Goal: Transaction & Acquisition: Book appointment/travel/reservation

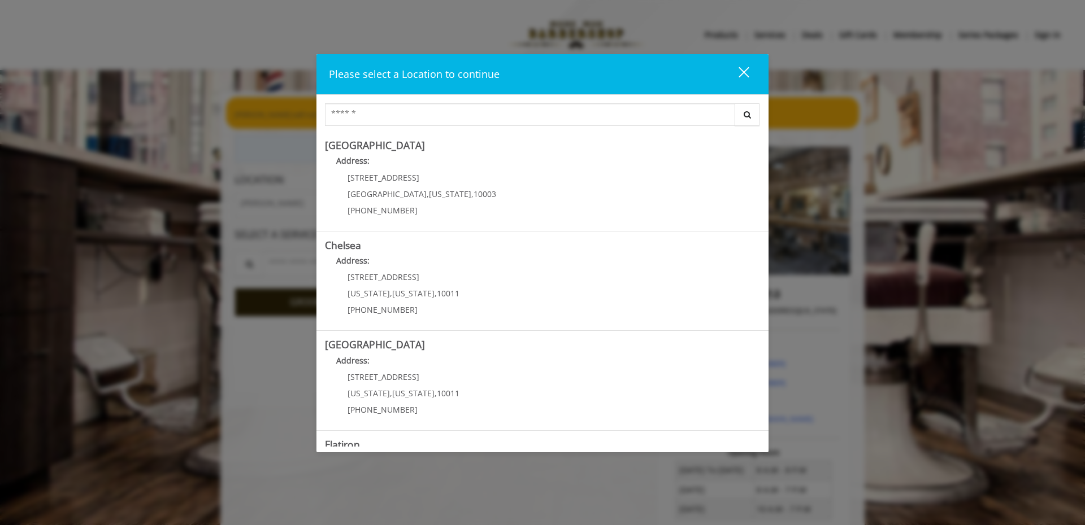
click at [748, 73] on button "close" at bounding box center [737, 74] width 38 height 23
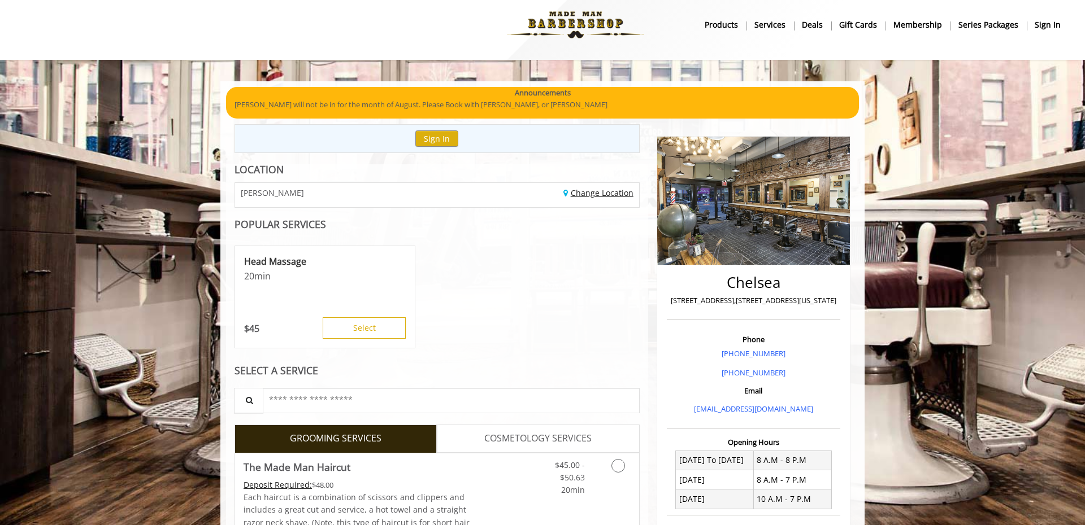
scroll to position [139, 0]
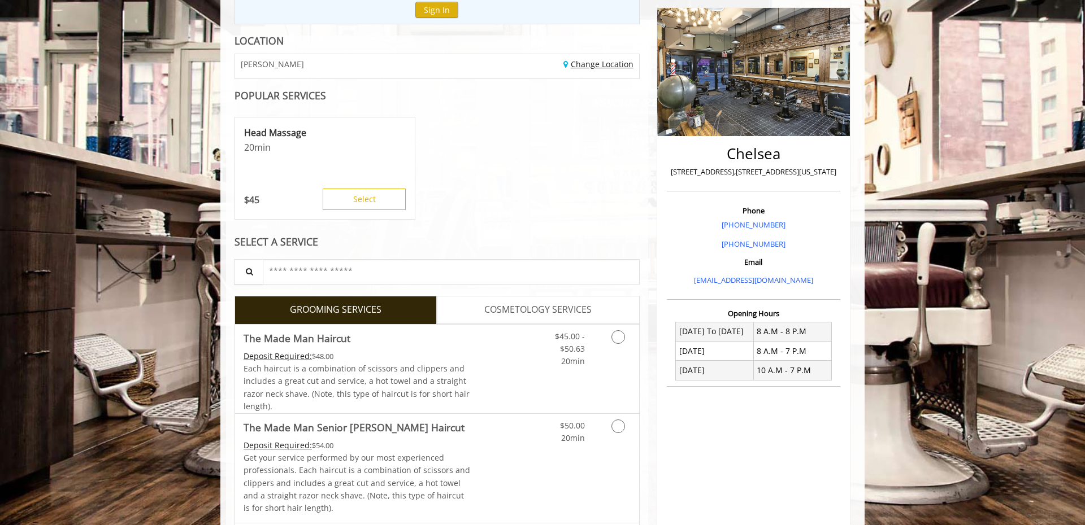
click at [603, 67] on link "Change Location" at bounding box center [598, 64] width 70 height 11
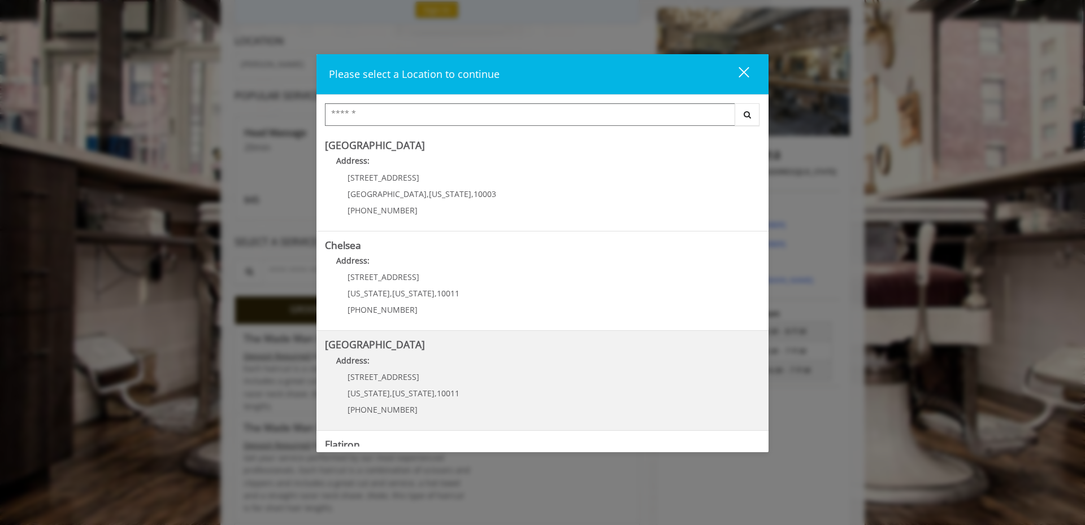
scroll to position [184, 0]
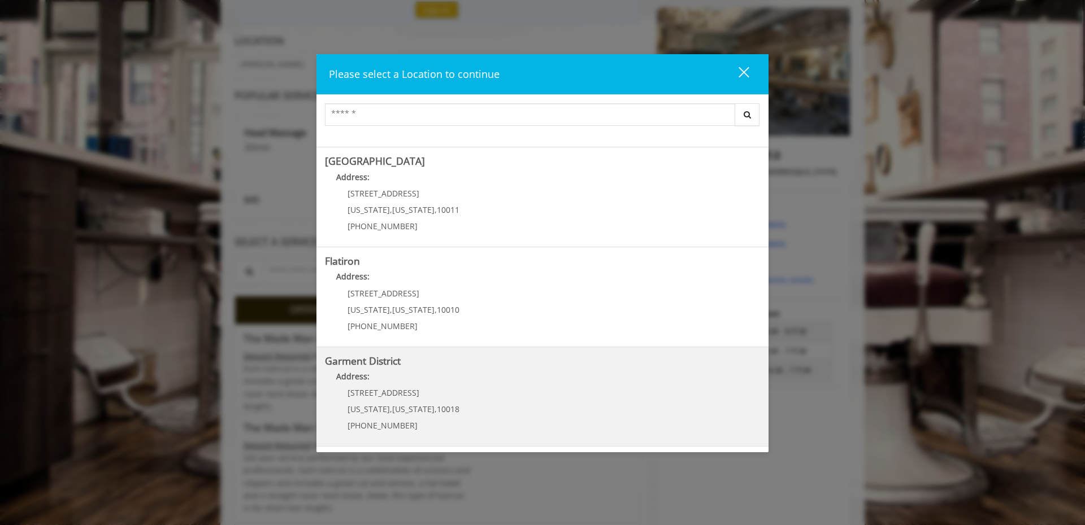
click at [399, 391] on span "1400 Broadway" at bounding box center [383, 393] width 72 height 11
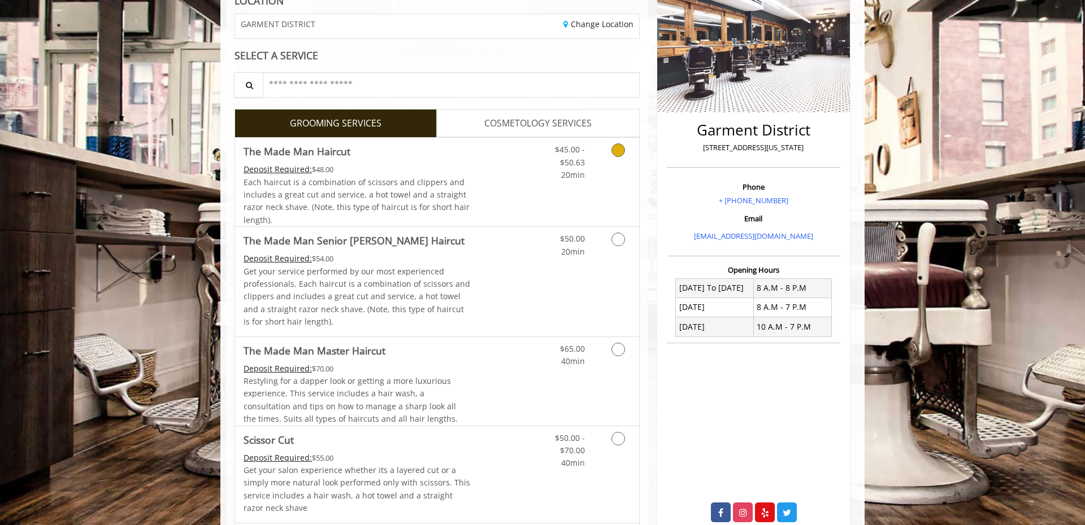
click at [473, 204] on link "Discounted Price" at bounding box center [504, 182] width 67 height 89
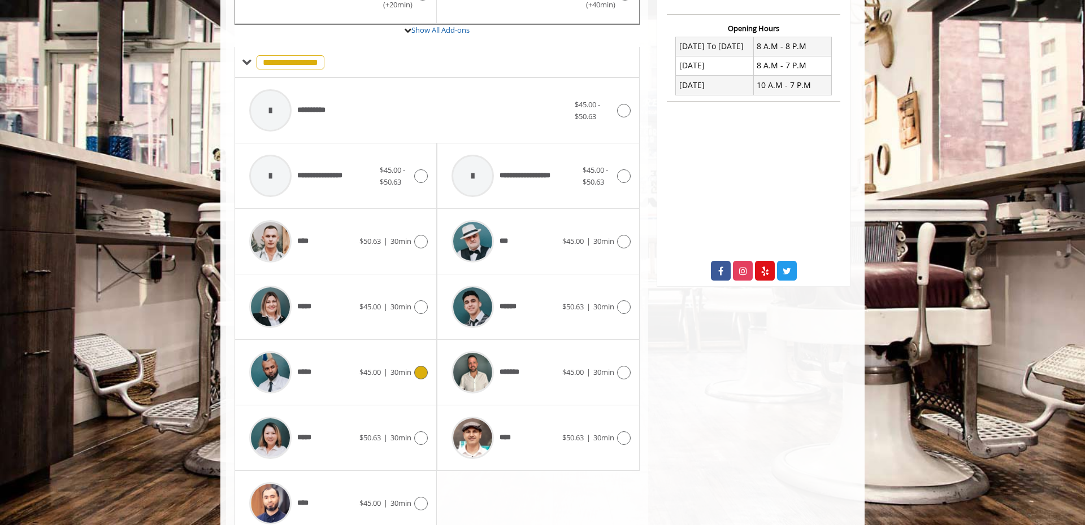
scroll to position [472, 0]
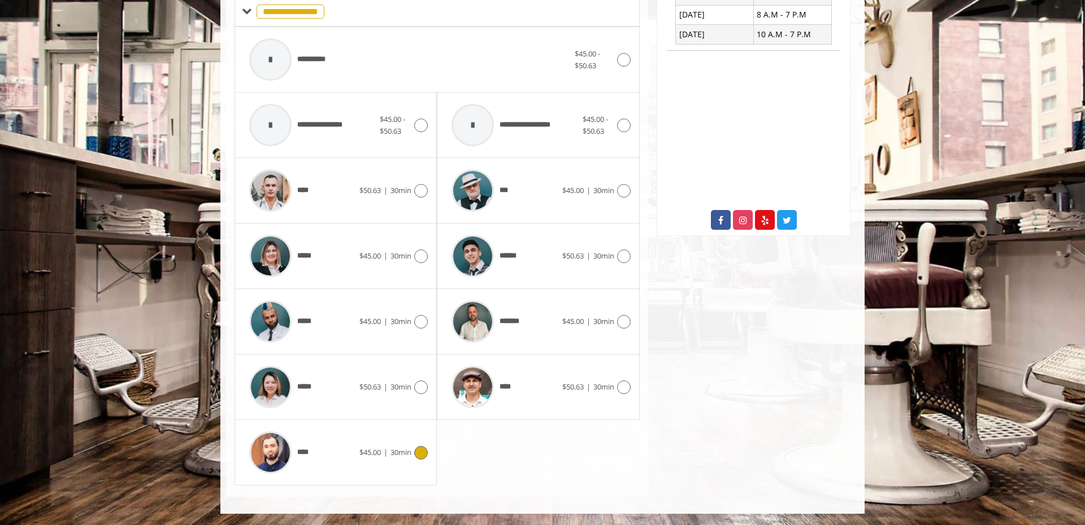
click at [358, 448] on div "****" at bounding box center [301, 453] width 116 height 54
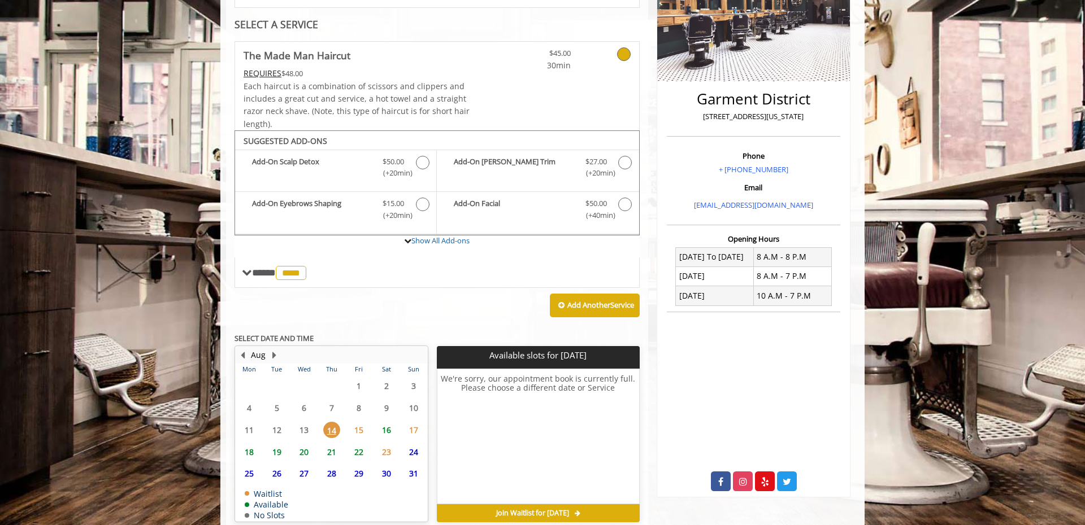
scroll to position [263, 0]
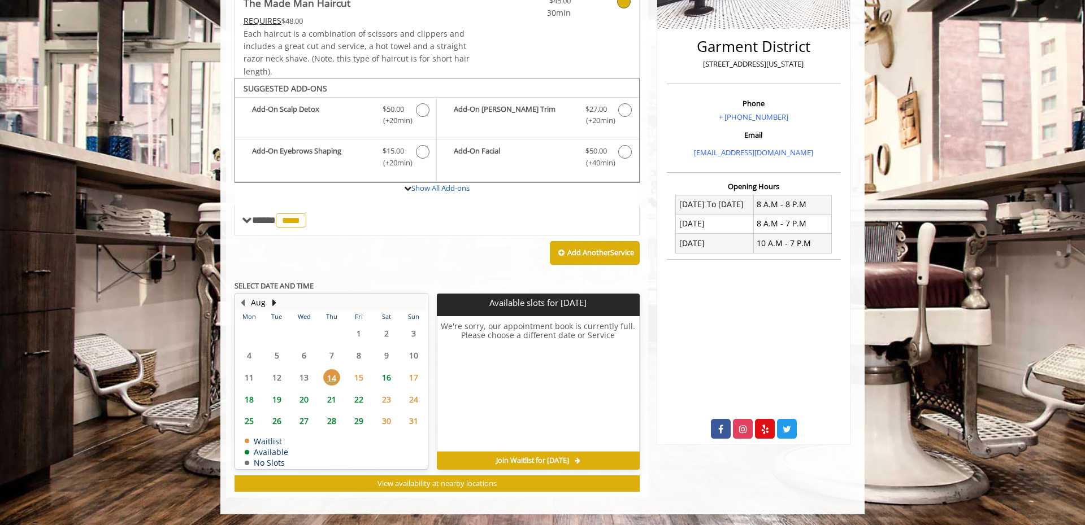
click at [360, 381] on span "15" at bounding box center [358, 377] width 17 height 16
click at [269, 305] on button "Next Month" at bounding box center [273, 303] width 9 height 12
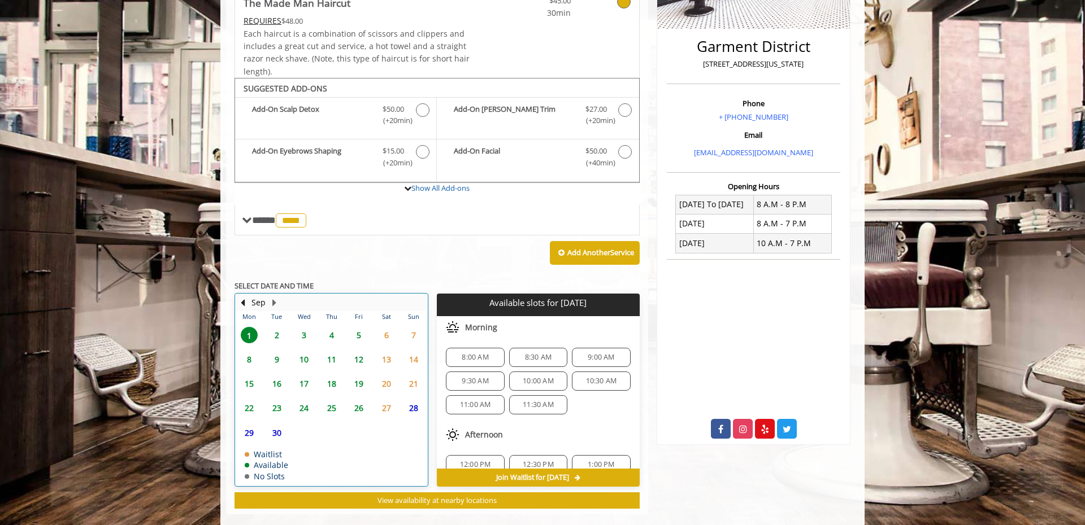
scroll to position [280, 0]
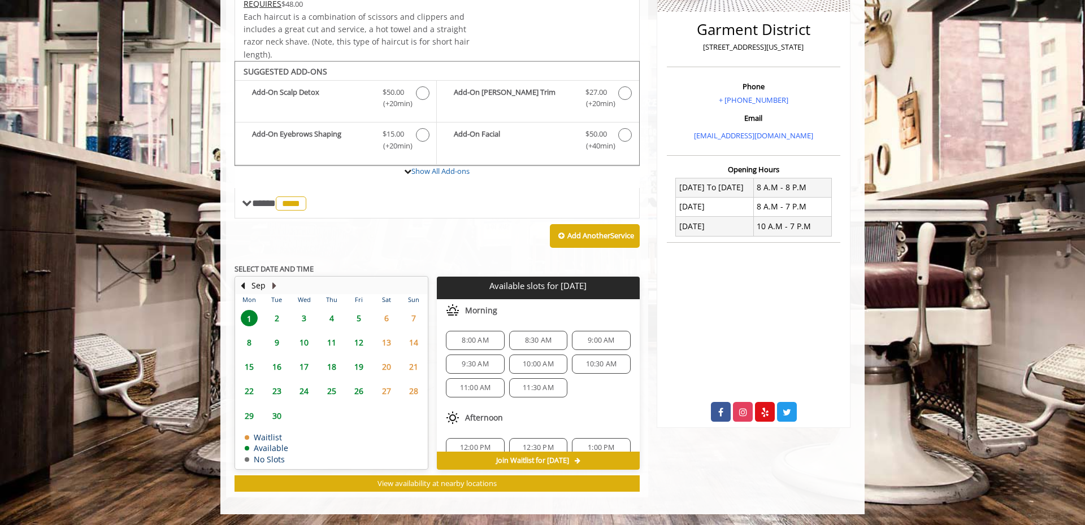
click at [277, 287] on button "Next Month" at bounding box center [273, 286] width 9 height 12
click at [240, 287] on button "Previous Month" at bounding box center [242, 286] width 9 height 12
click at [358, 370] on span "15" at bounding box center [358, 367] width 17 height 16
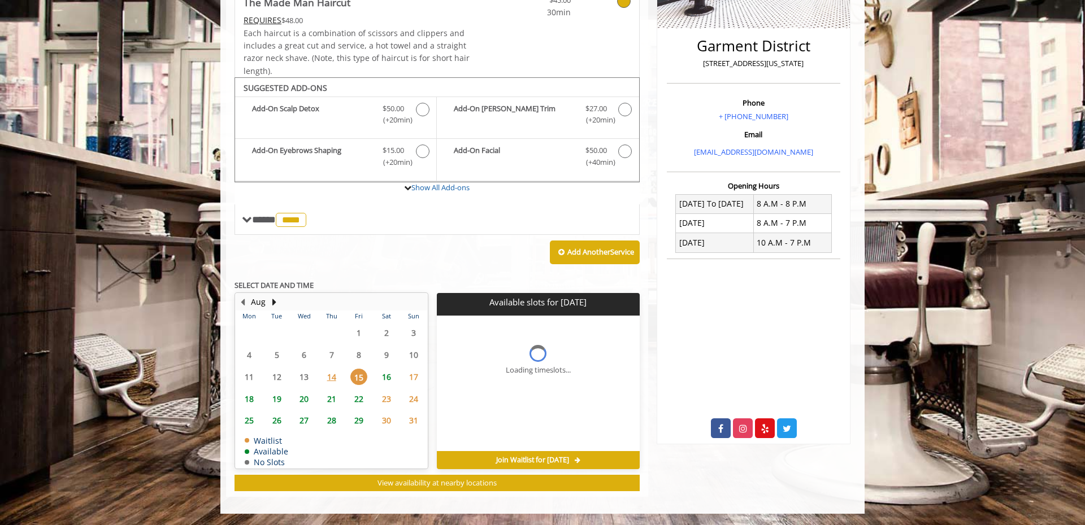
scroll to position [263, 0]
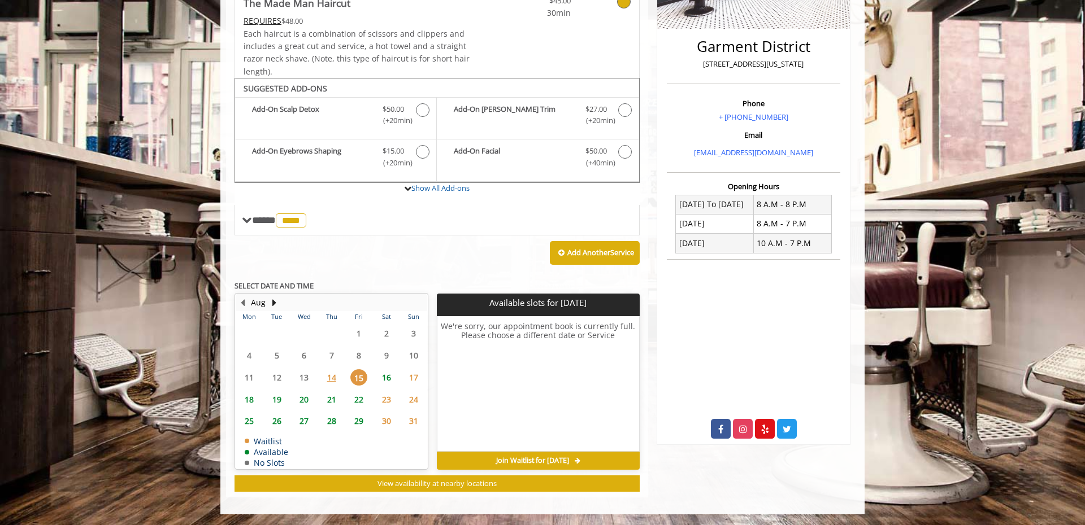
click at [329, 377] on span "14" at bounding box center [331, 377] width 17 height 16
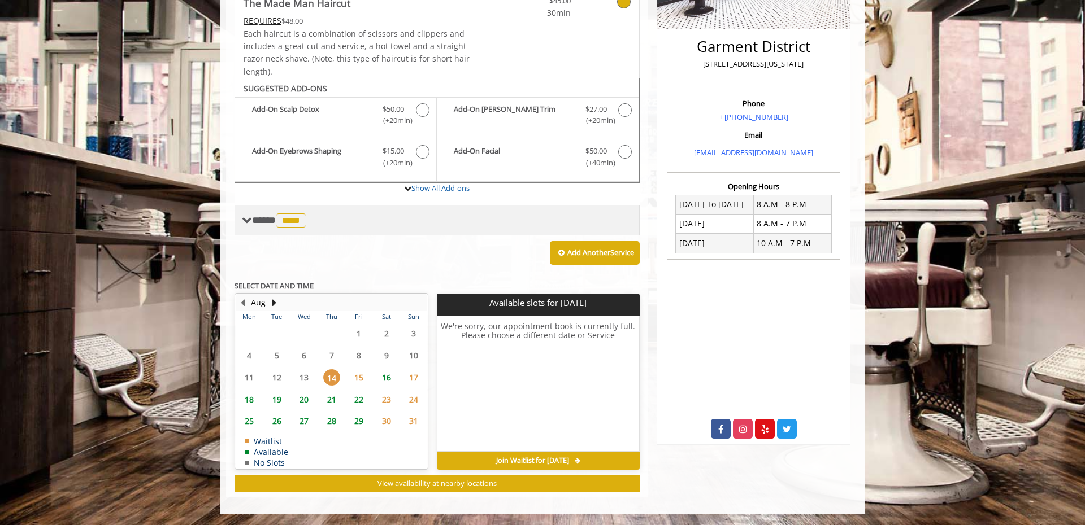
click at [271, 225] on span "**** **** ********" at bounding box center [280, 220] width 57 height 10
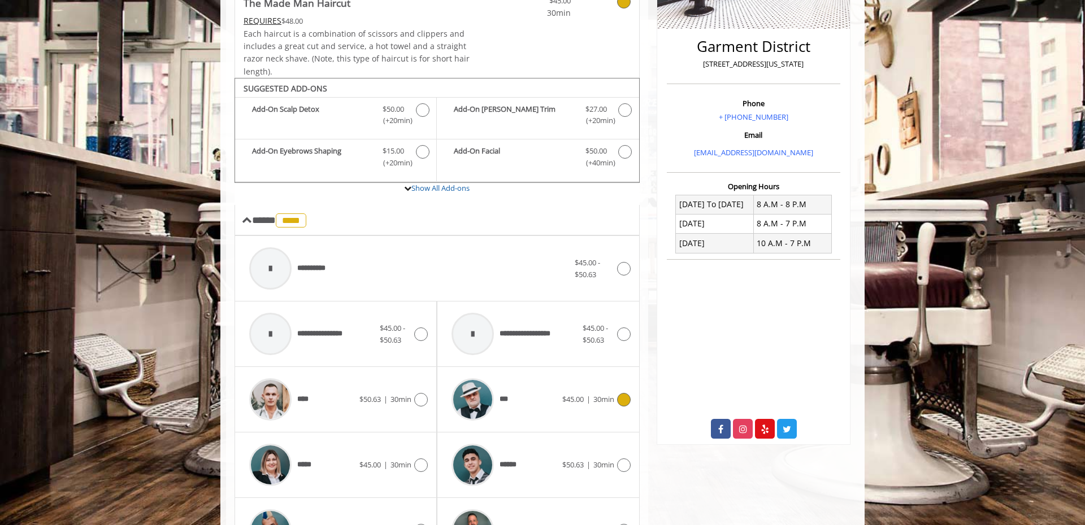
scroll to position [465, 0]
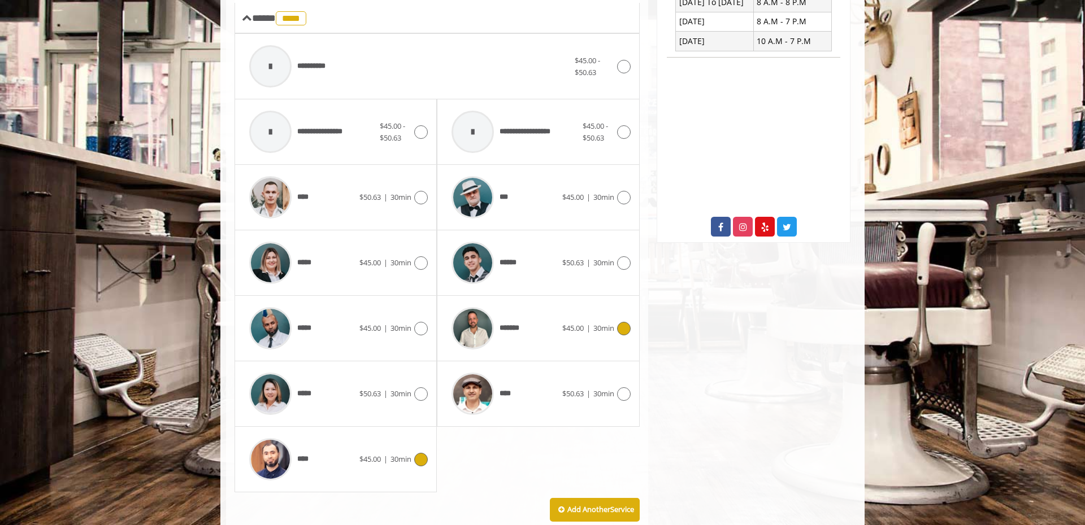
click at [562, 342] on div "*******" at bounding box center [504, 329] width 116 height 54
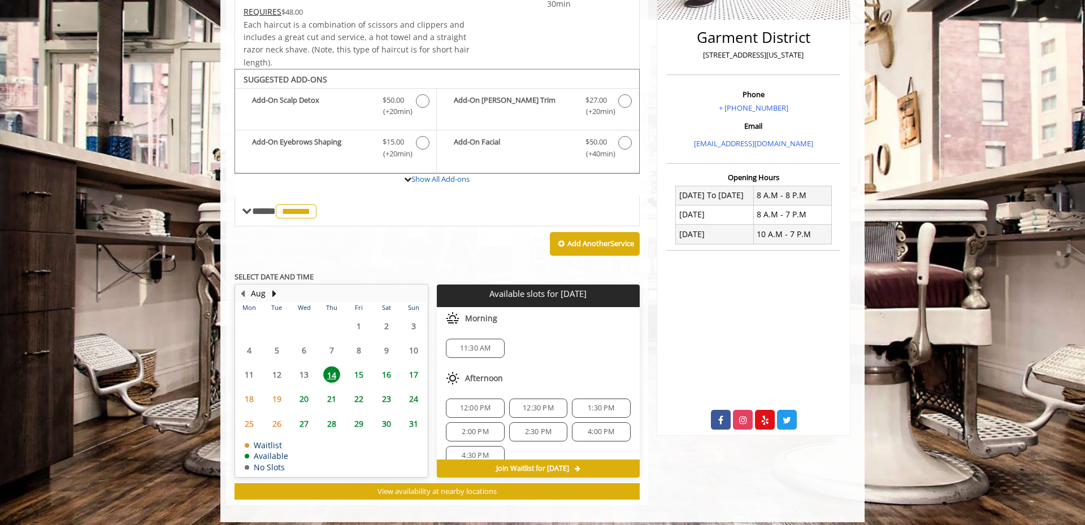
scroll to position [280, 0]
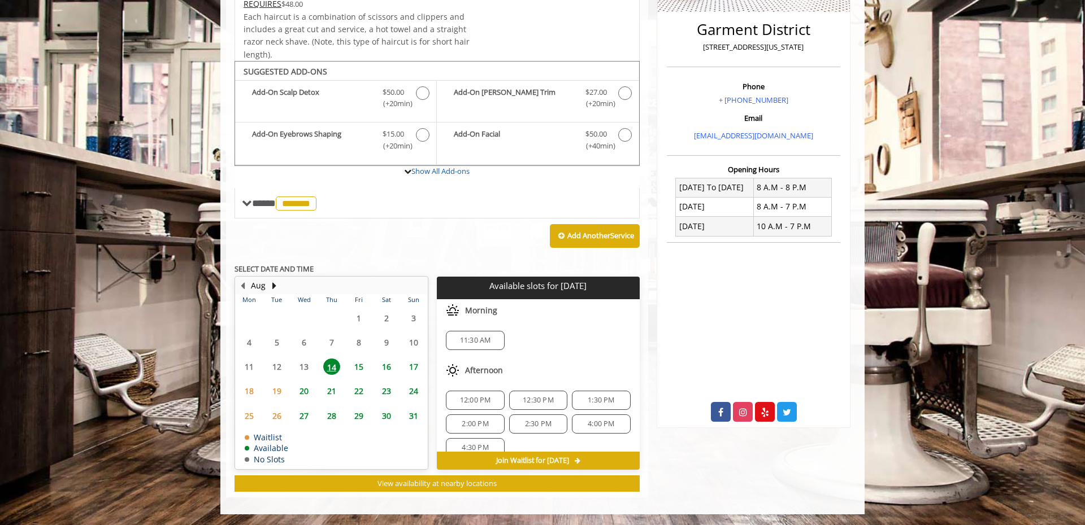
click at [361, 372] on span "15" at bounding box center [358, 367] width 17 height 16
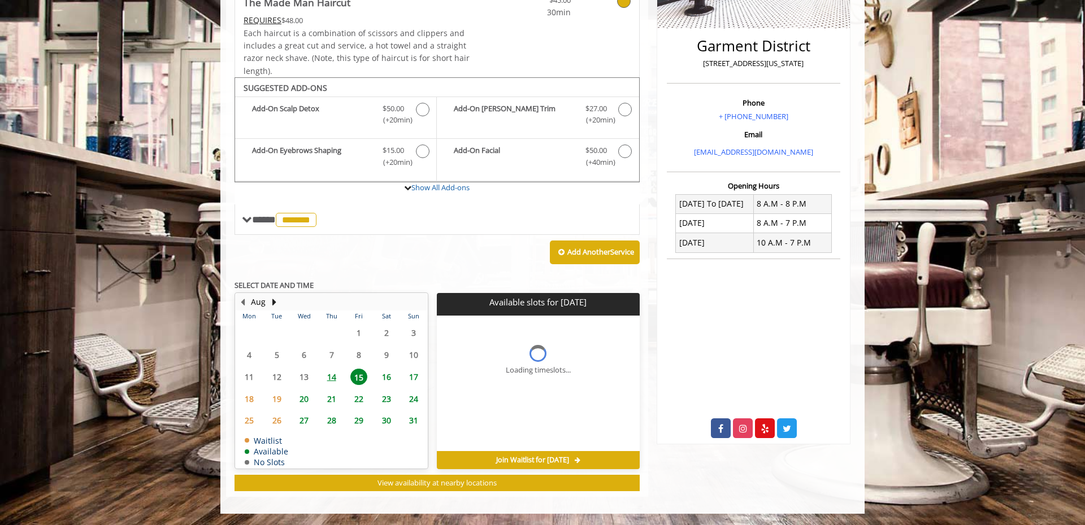
scroll to position [263, 0]
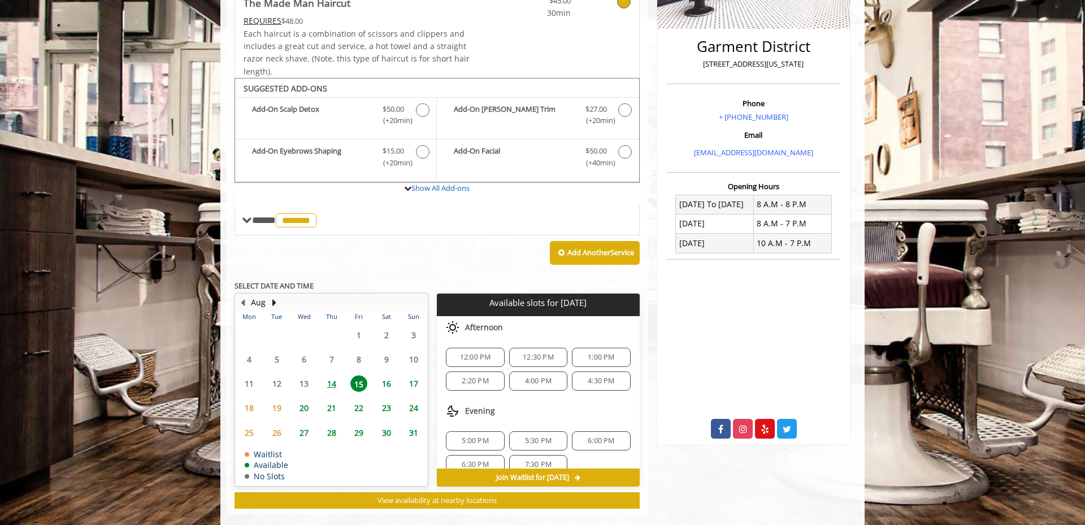
click at [249, 411] on span "18" at bounding box center [249, 408] width 17 height 16
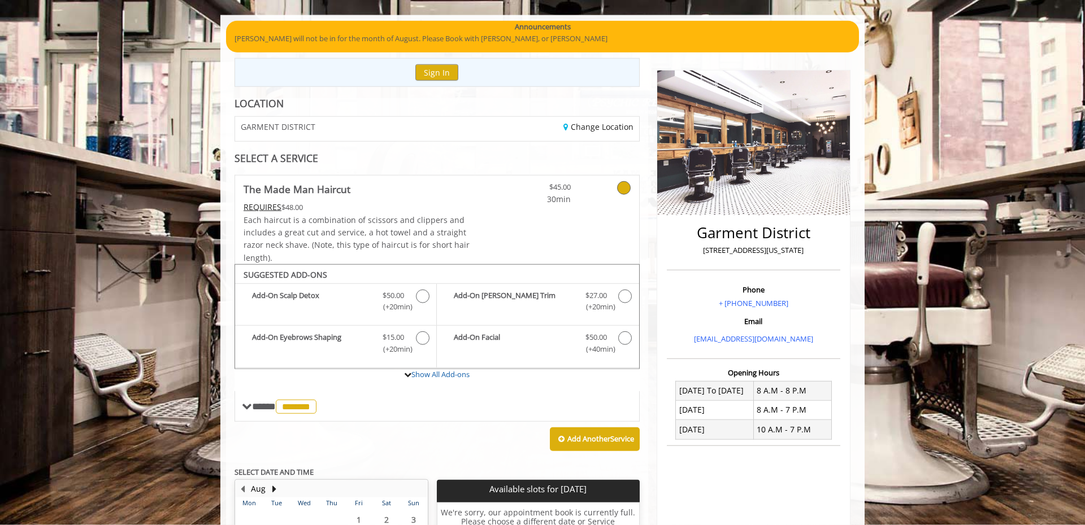
scroll to position [0, 0]
